Goal: Find specific page/section: Find specific page/section

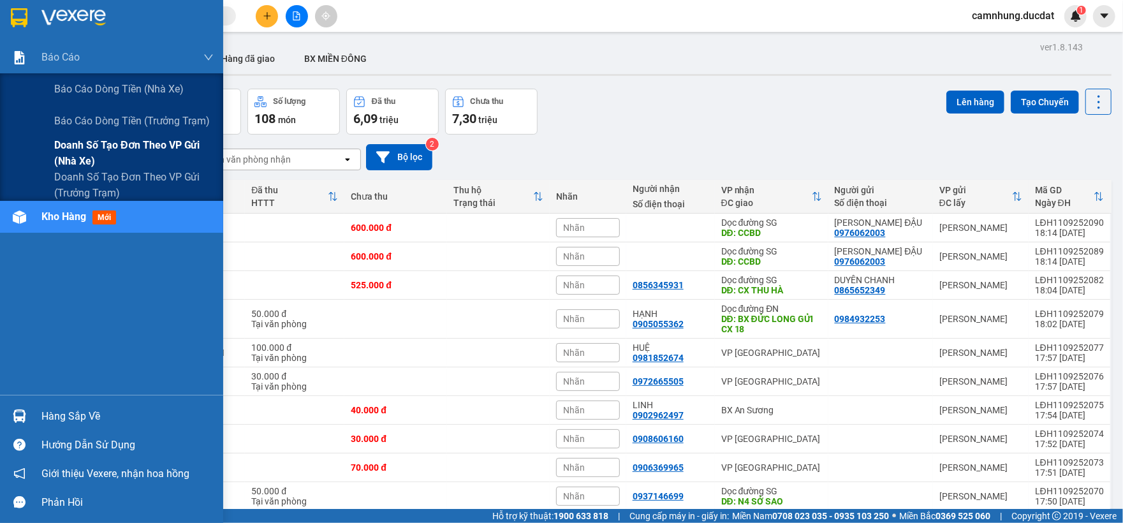
click at [88, 138] on span "Doanh số tạo đơn theo VP gửi (nhà xe)" at bounding box center [133, 153] width 159 height 32
